Goal: Transaction & Acquisition: Purchase product/service

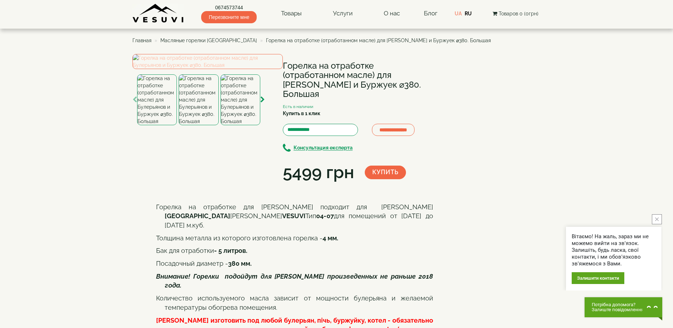
click at [236, 69] on img at bounding box center [207, 61] width 150 height 15
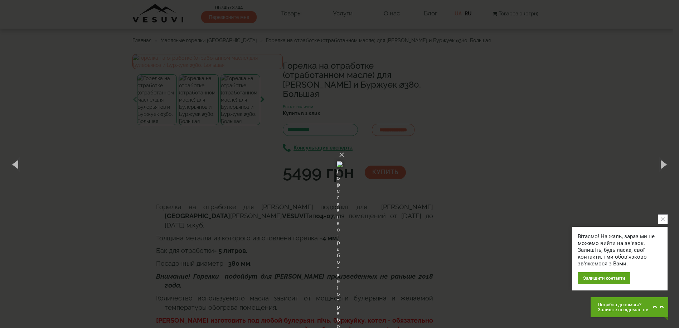
click at [474, 167] on div "× Горелка на отработке (отработанном масле) для [PERSON_NAME] и Буржуек ⌀380. Б…" at bounding box center [339, 164] width 679 height 328
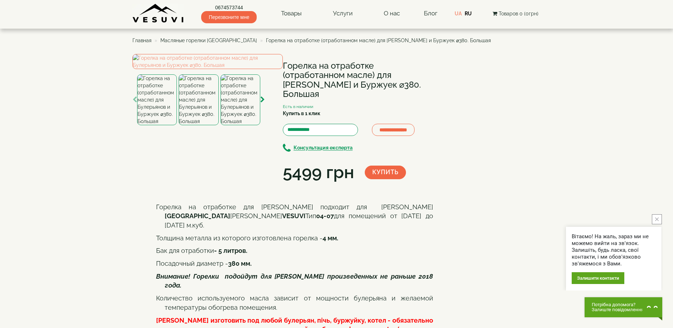
click at [241, 125] on img at bounding box center [240, 99] width 40 height 51
click at [200, 125] on img at bounding box center [199, 99] width 40 height 51
click at [146, 125] on img at bounding box center [157, 99] width 40 height 51
click at [220, 69] on img at bounding box center [207, 61] width 150 height 15
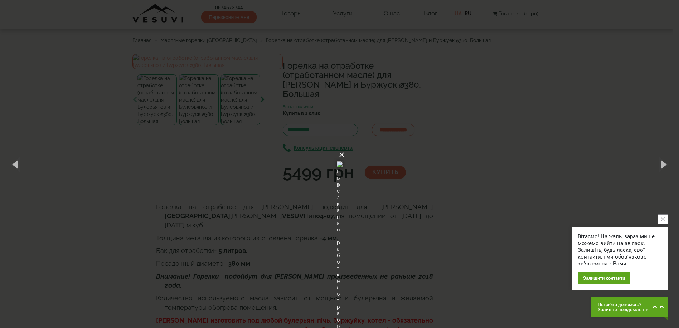
click at [345, 147] on button "×" at bounding box center [342, 155] width 6 height 16
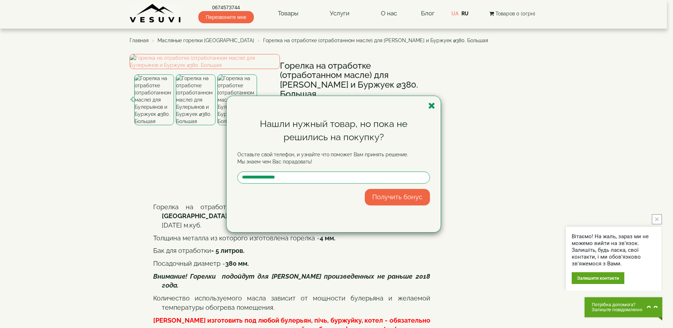
click at [529, 90] on div "Нашли нужный товар, но пока не решились на покупку? Оставьте свой телефон, и уз…" at bounding box center [336, 164] width 673 height 328
click at [432, 105] on icon "button" at bounding box center [431, 105] width 7 height 9
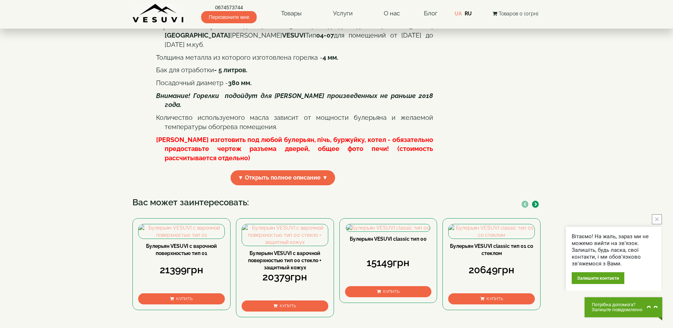
scroll to position [24, 0]
